Goal: Register for event/course

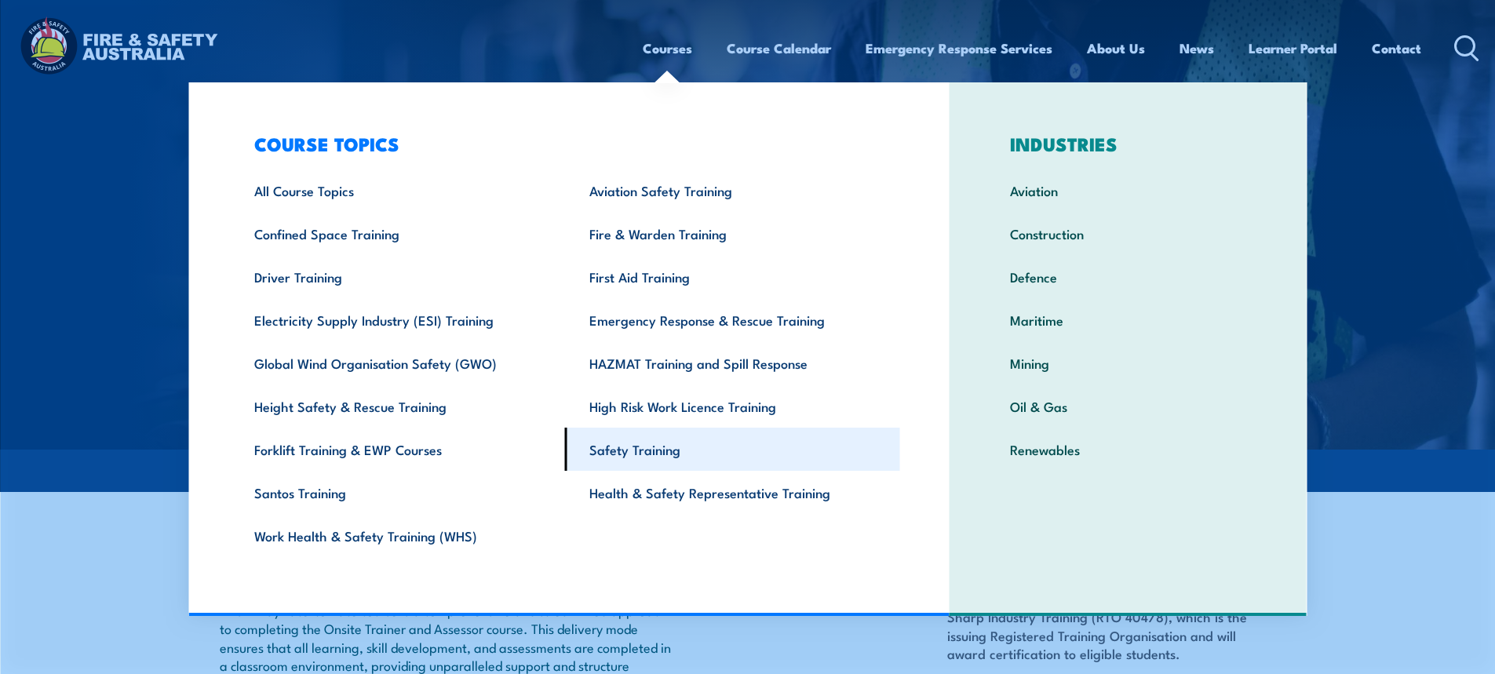
click at [619, 454] on link "Safety Training" at bounding box center [732, 449] width 335 height 43
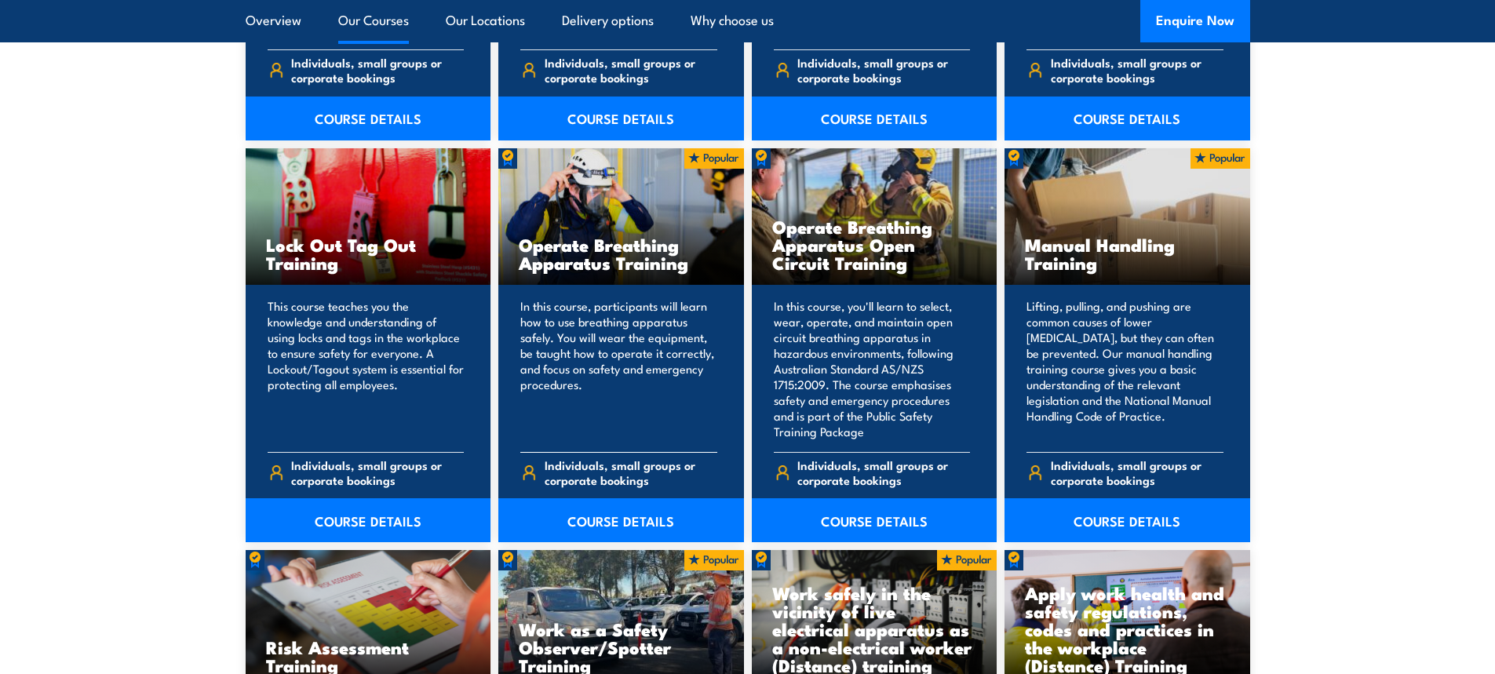
scroll to position [1570, 0]
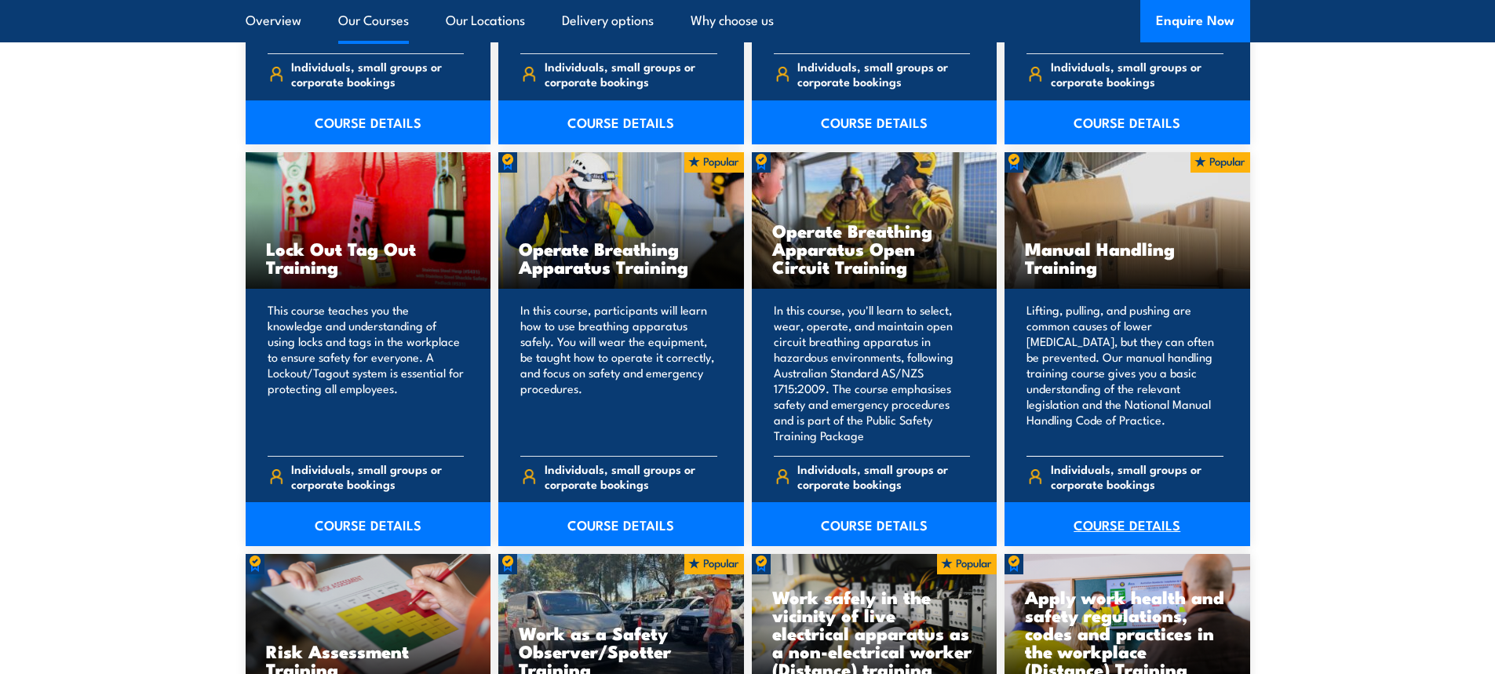
click at [1111, 531] on link "COURSE DETAILS" at bounding box center [1128, 524] width 246 height 44
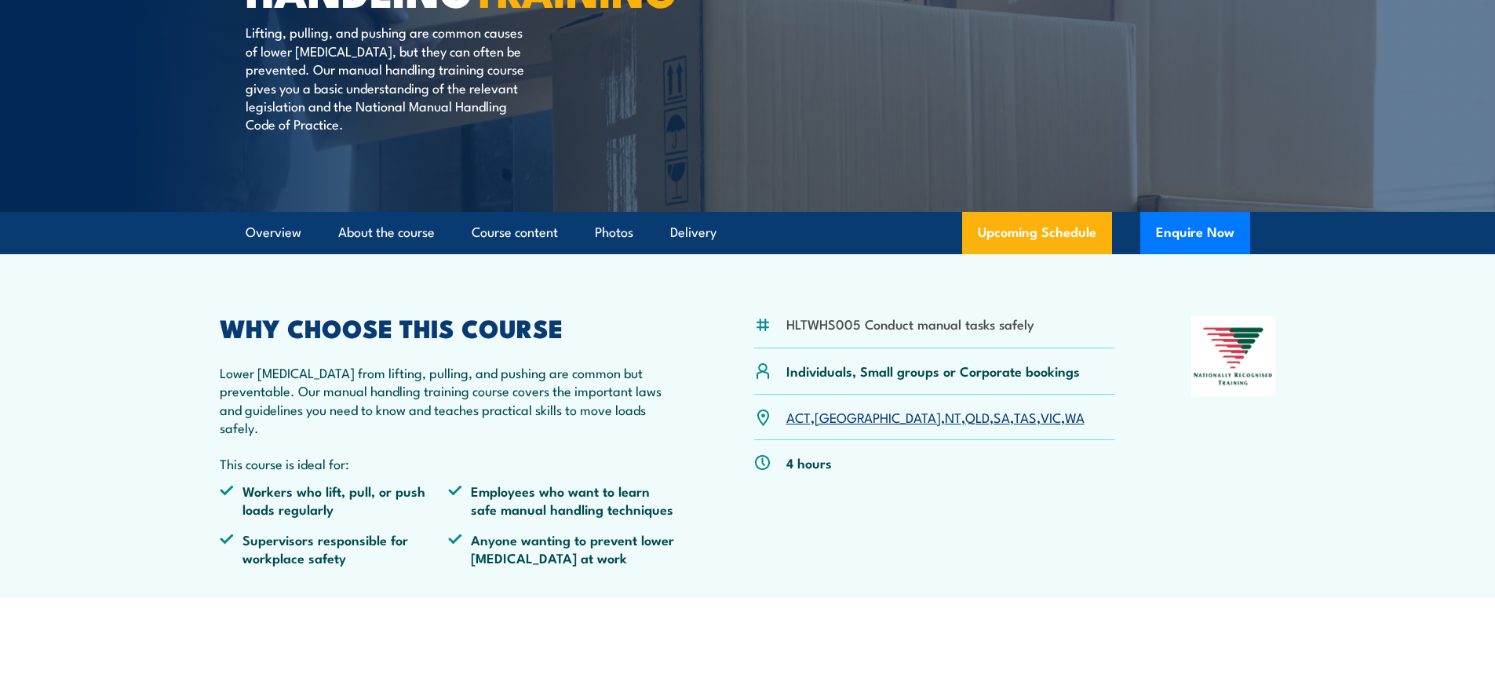
scroll to position [471, 0]
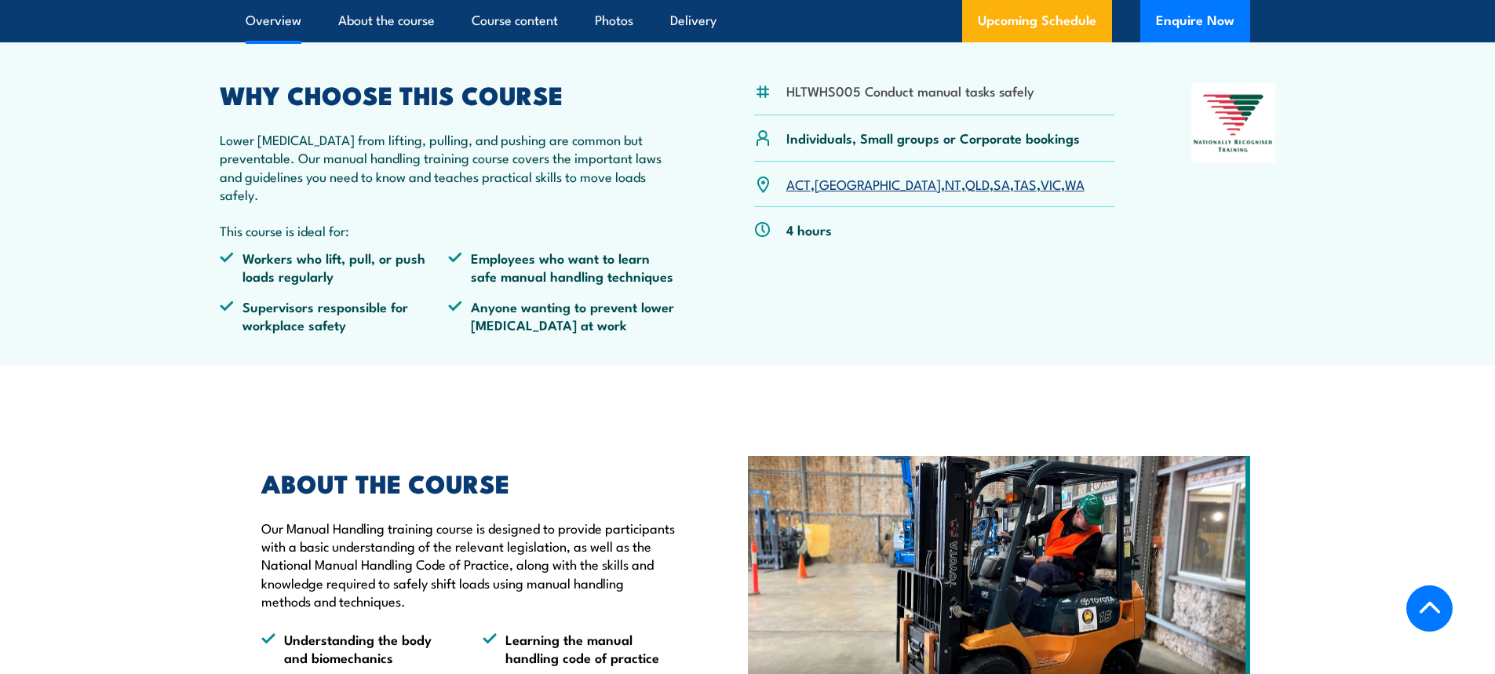
click at [1065, 193] on link "WA" at bounding box center [1075, 183] width 20 height 19
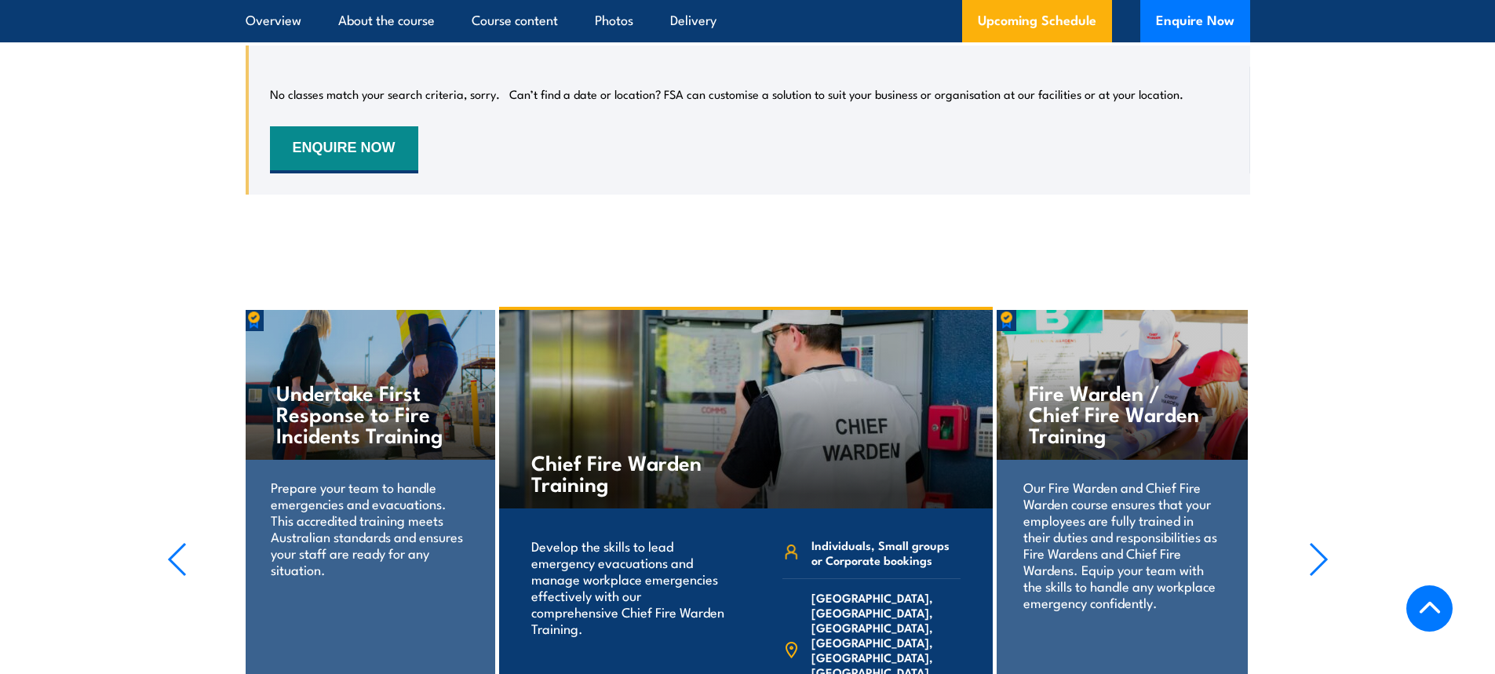
scroll to position [2789, 0]
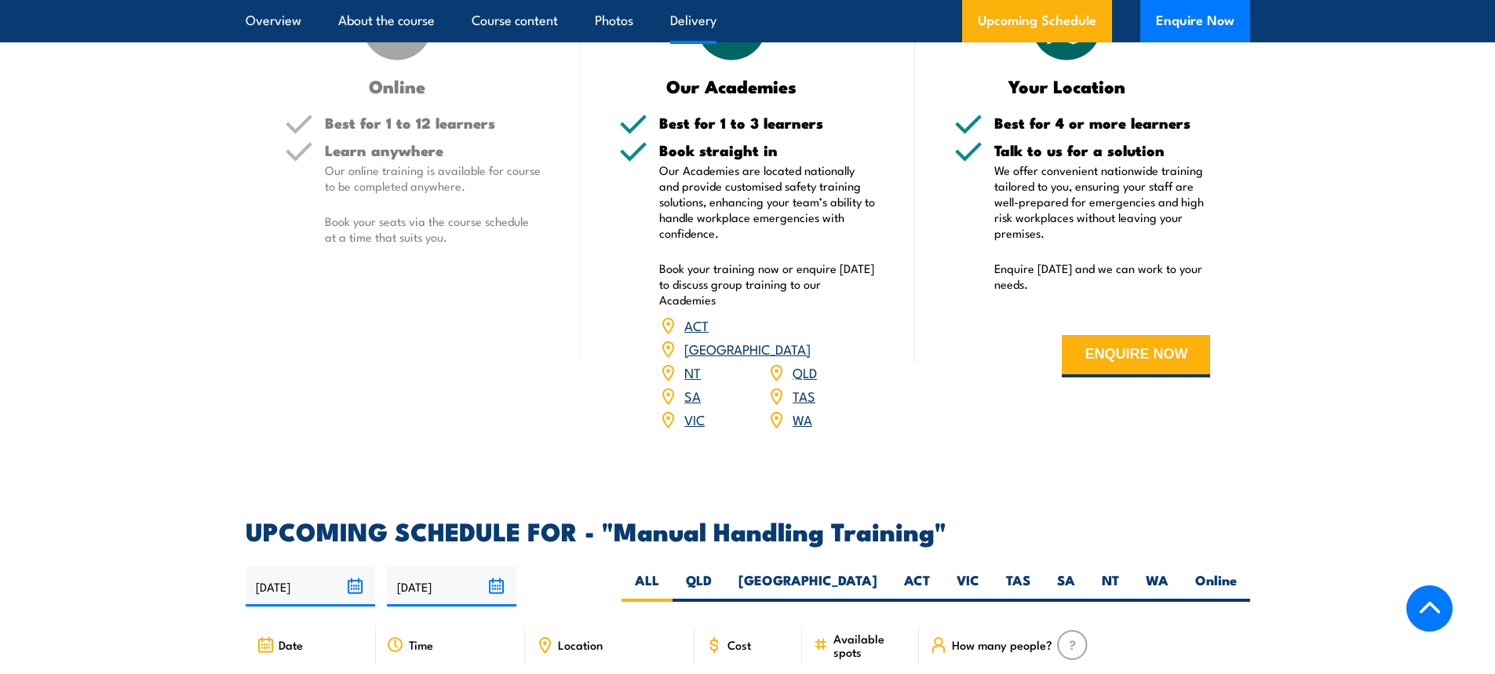
scroll to position [2355, 0]
